Goal: Task Accomplishment & Management: Use online tool/utility

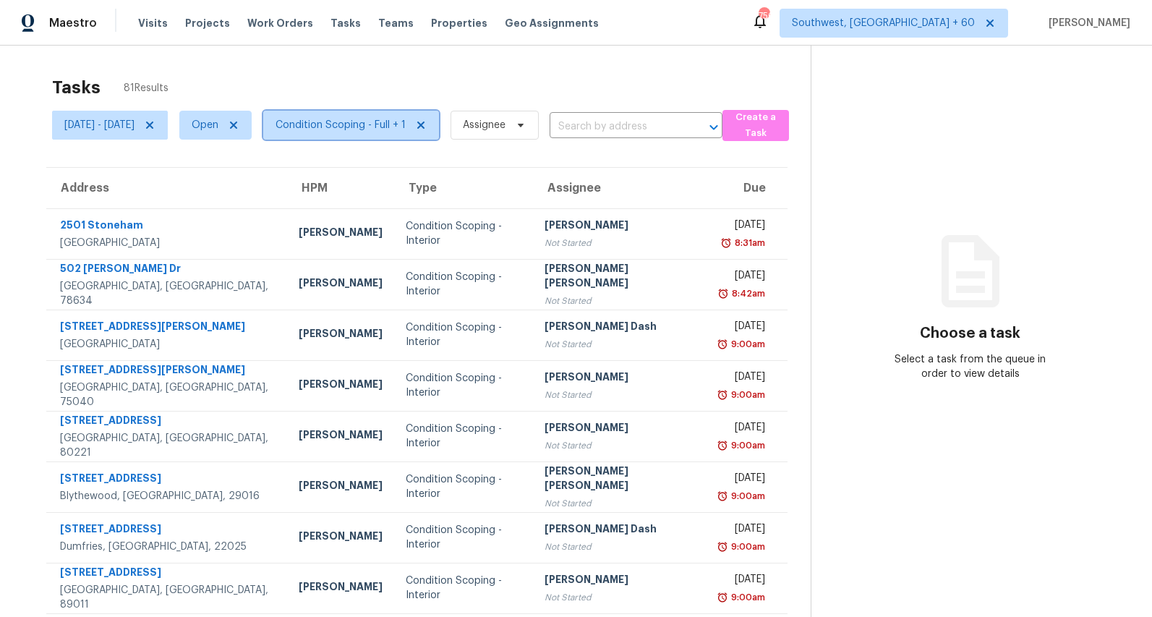
click at [399, 126] on span "Condition Scoping - Full + 1" at bounding box center [341, 125] width 130 height 14
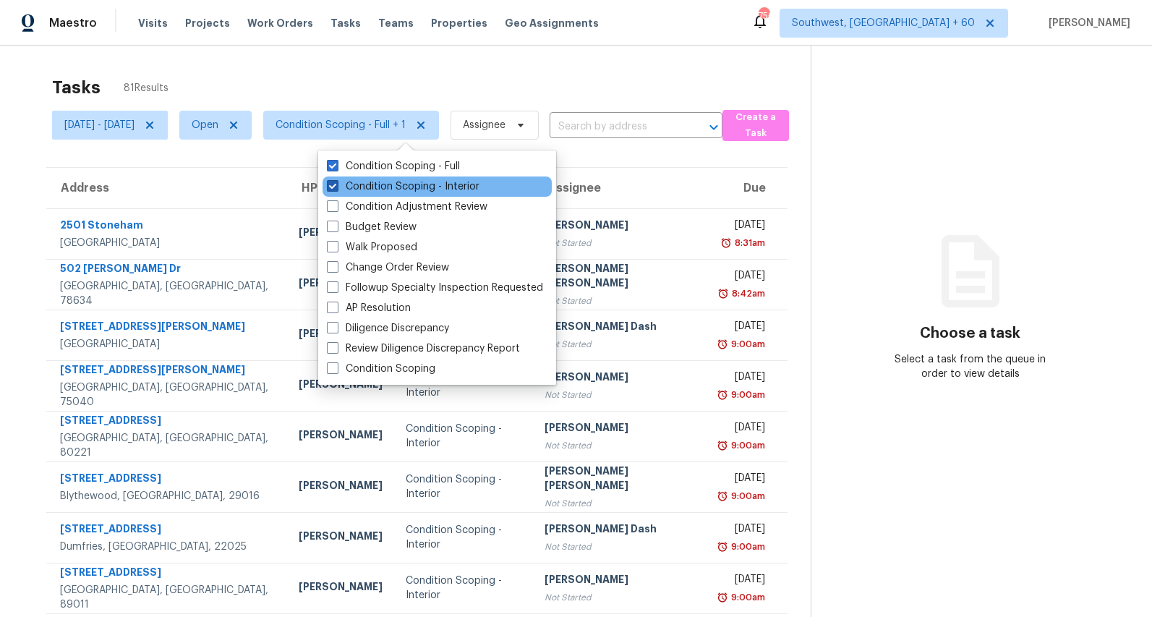
click at [396, 183] on label "Condition Scoping - Interior" at bounding box center [403, 186] width 153 height 14
click at [336, 183] on input "Condition Scoping - Interior" at bounding box center [331, 183] width 9 height 9
checkbox input "false"
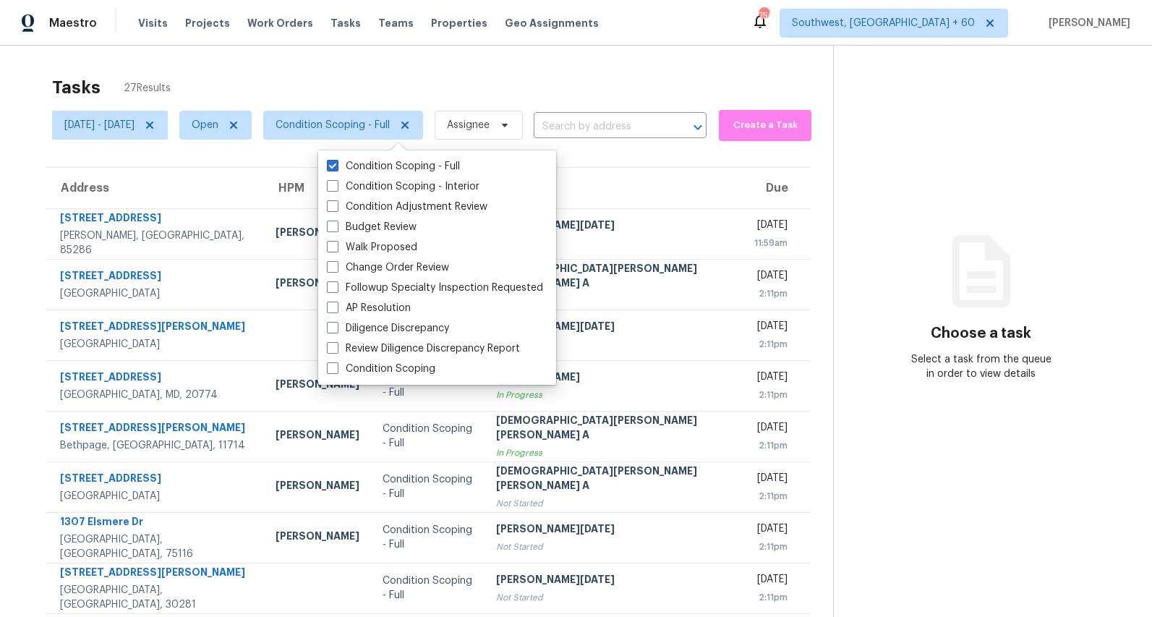
click at [422, 93] on div "Tasks 27 Results" at bounding box center [442, 88] width 781 height 38
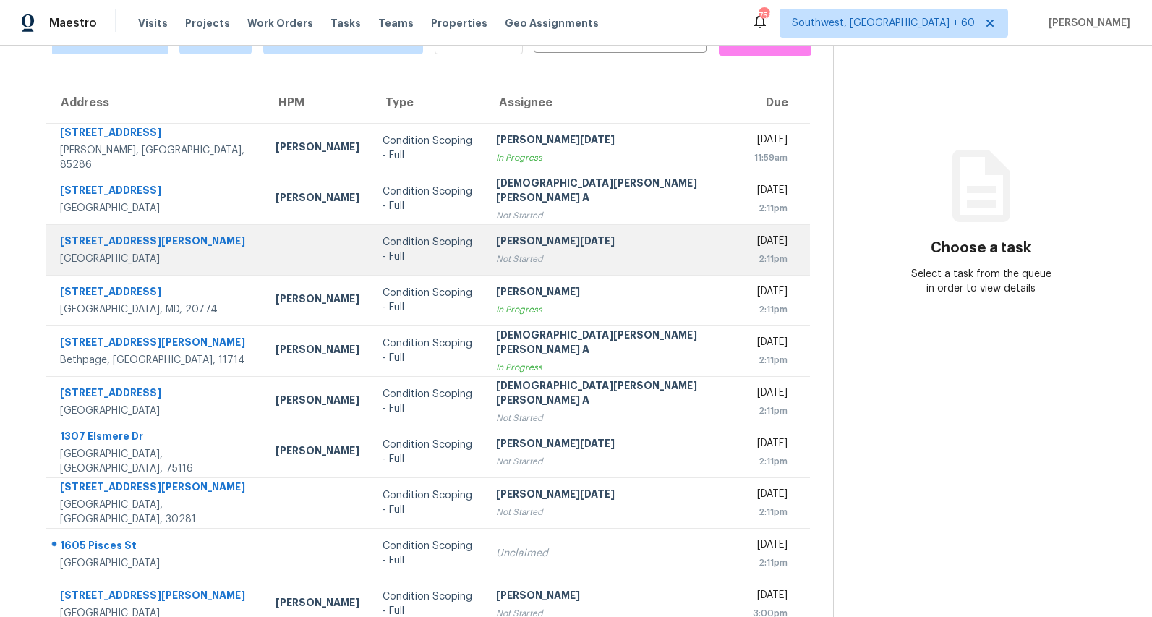
scroll to position [136, 0]
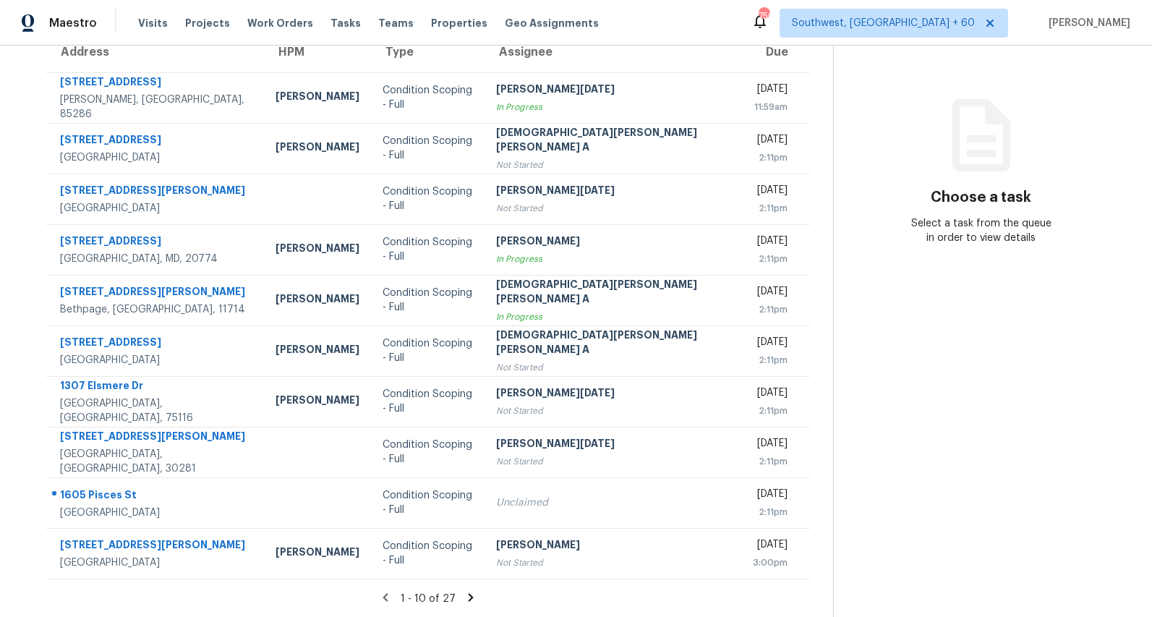
click at [468, 594] on icon at bounding box center [470, 597] width 5 height 8
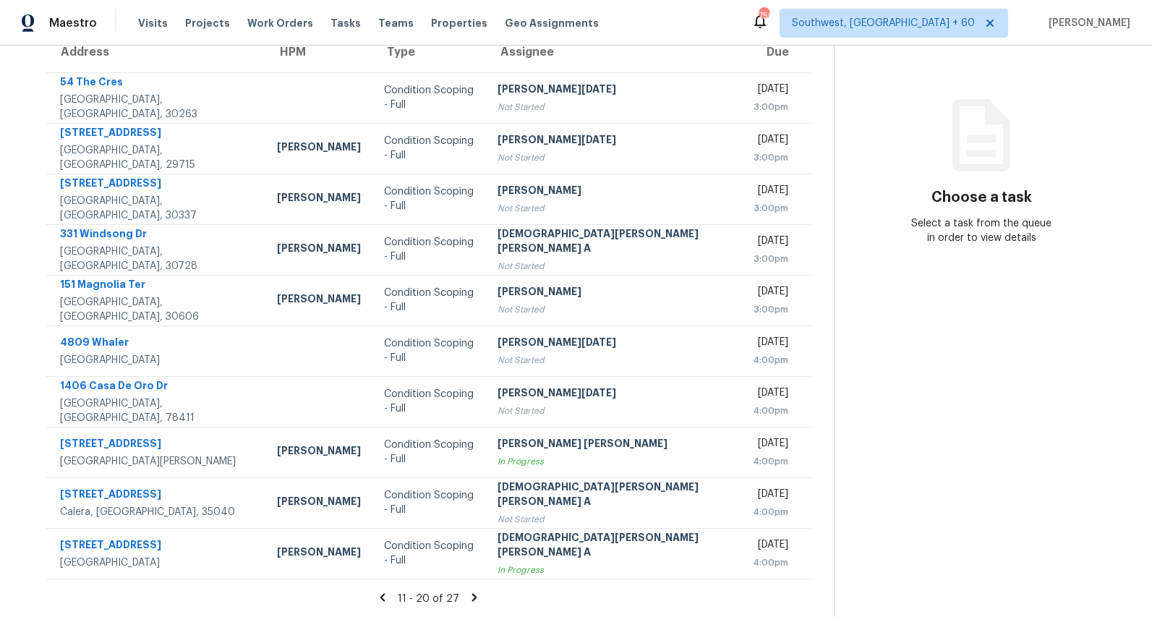
click at [468, 594] on icon at bounding box center [474, 597] width 13 height 13
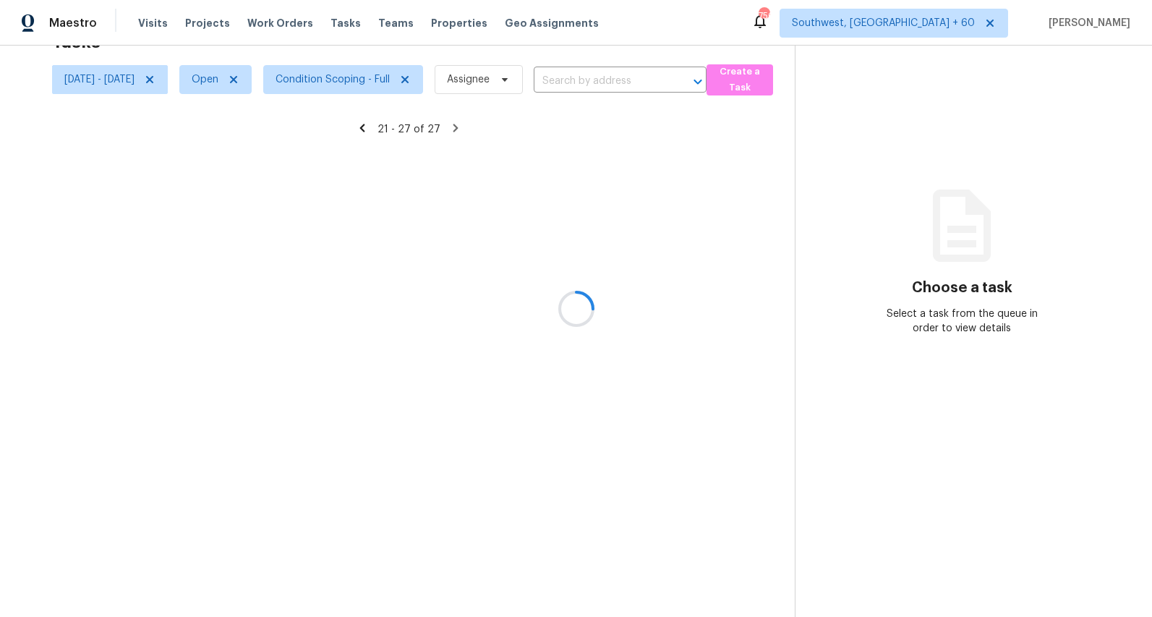
scroll to position [46, 0]
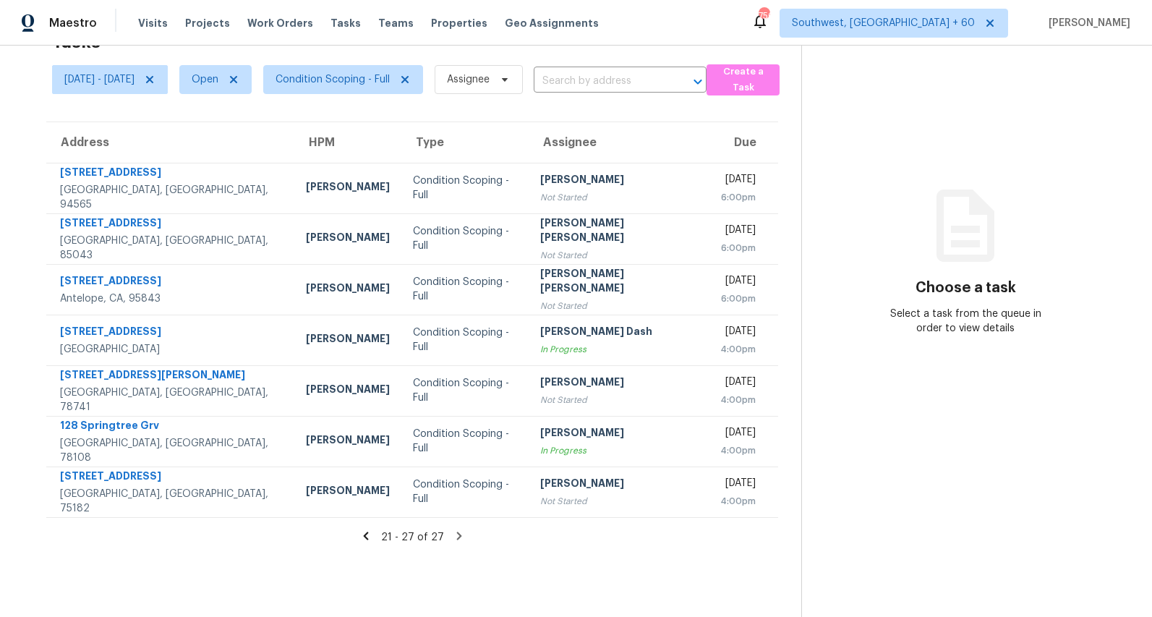
click at [373, 530] on icon at bounding box center [366, 536] width 13 height 13
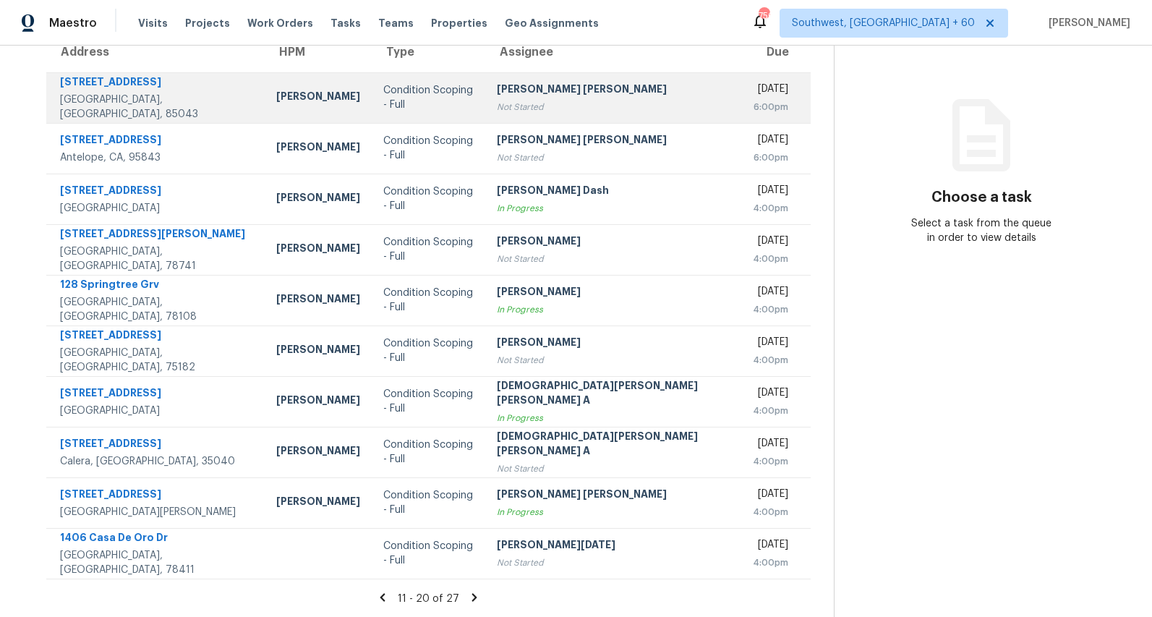
scroll to position [0, 0]
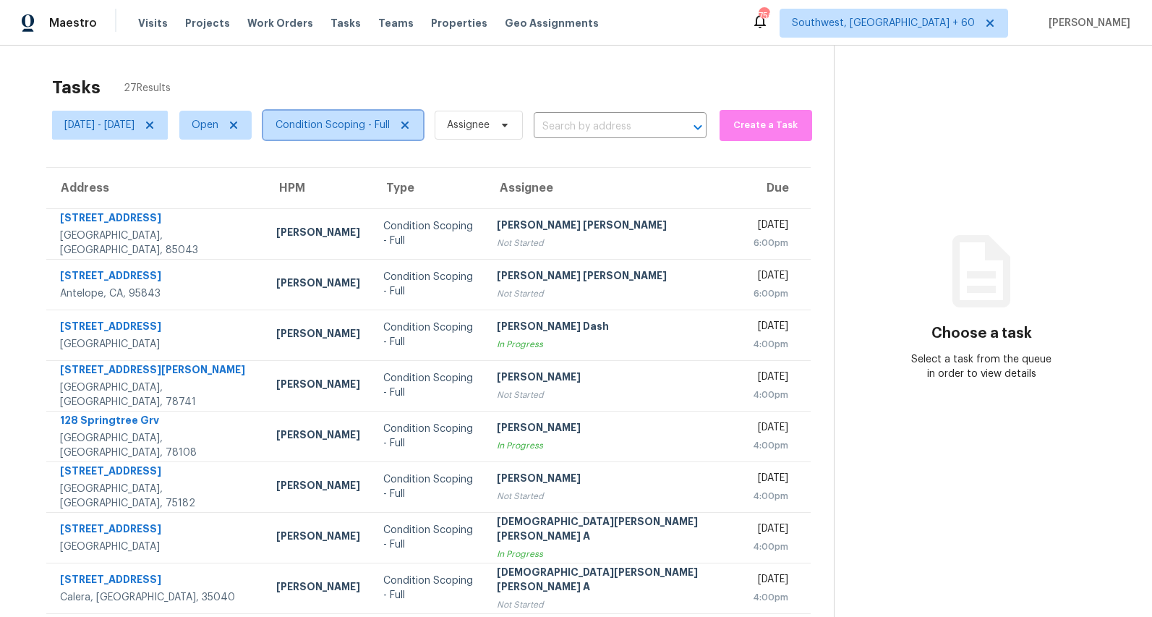
click at [381, 127] on span "Condition Scoping - Full" at bounding box center [333, 125] width 114 height 14
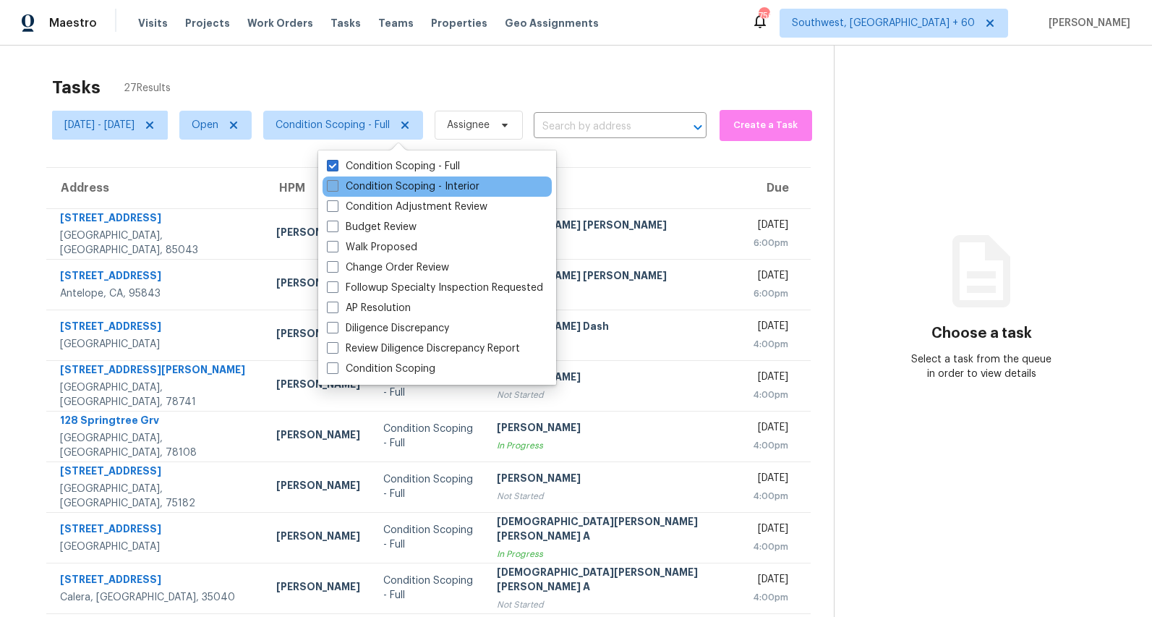
click at [378, 187] on label "Condition Scoping - Interior" at bounding box center [403, 186] width 153 height 14
click at [336, 187] on input "Condition Scoping - Interior" at bounding box center [331, 183] width 9 height 9
checkbox input "true"
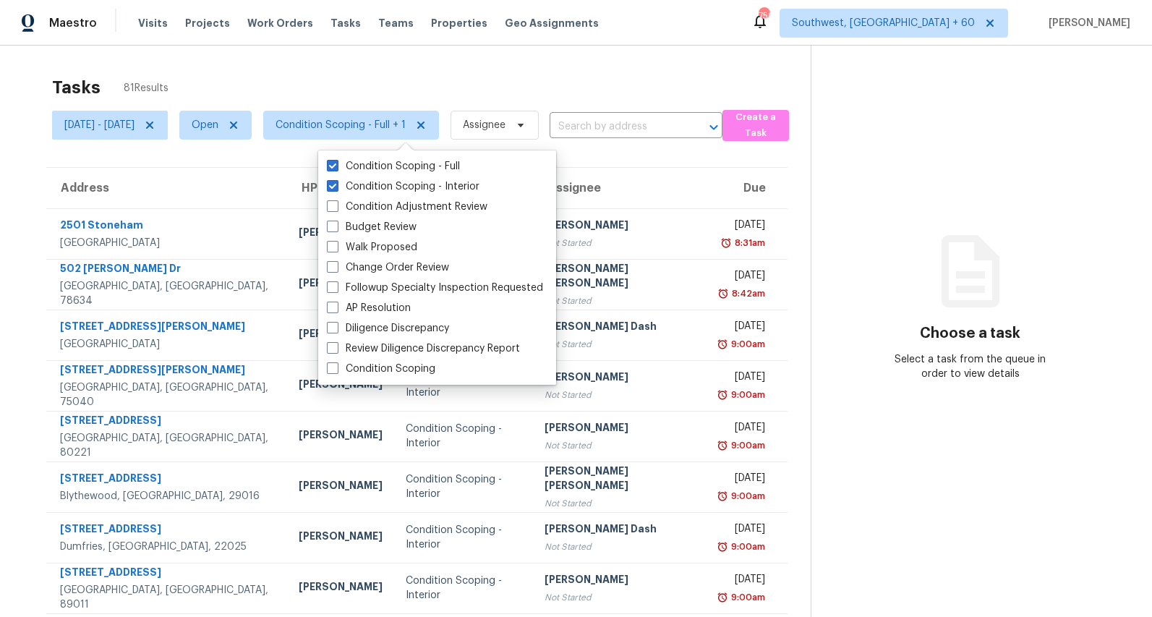
click at [257, 67] on div "Tasks 81 Results Mon, Sep 08 - Tue, Sep 09 Open Condition Scoping - Full + 1 As…" at bounding box center [576, 400] width 1152 height 708
